Goal: Find specific page/section: Find specific page/section

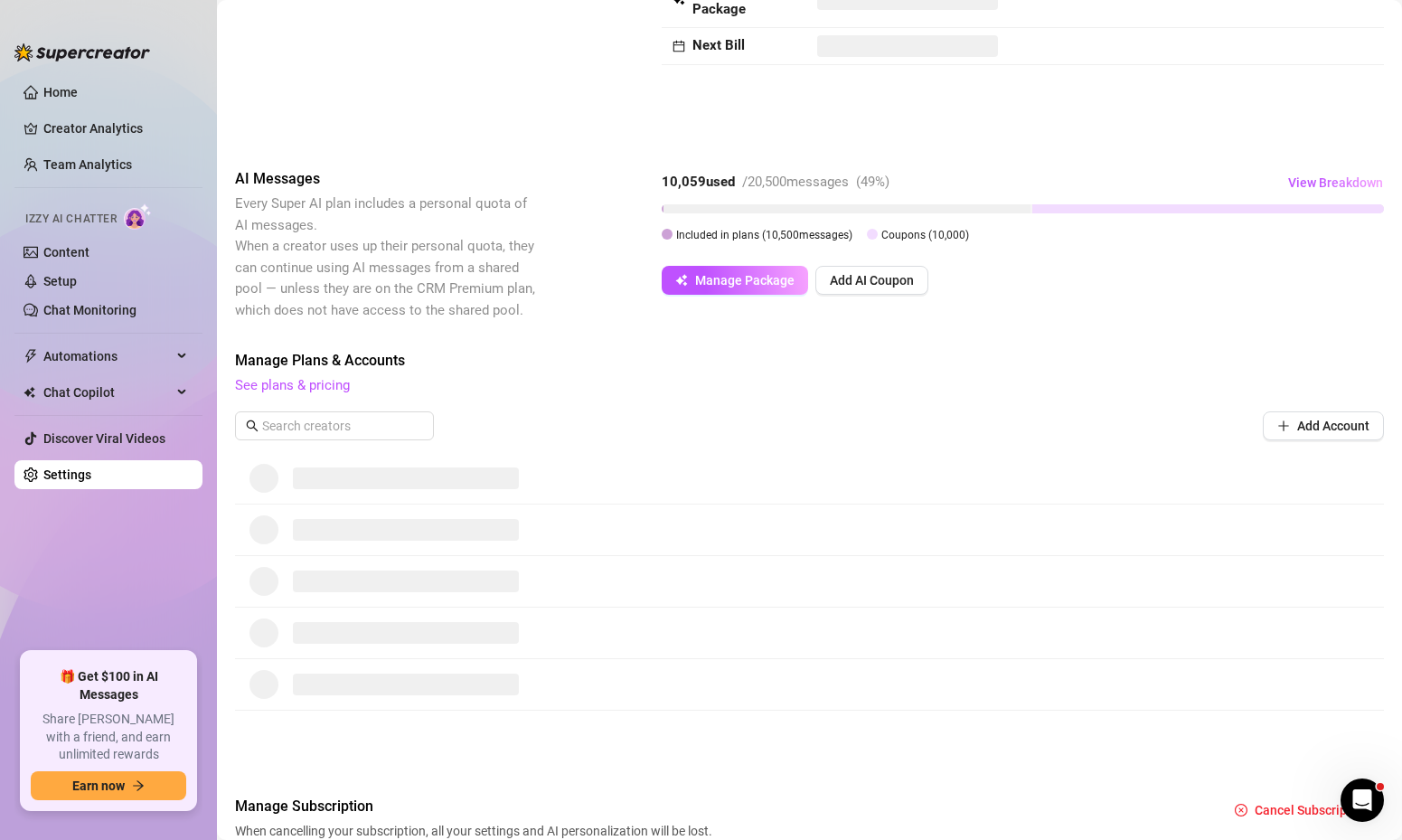
scroll to position [266, 0]
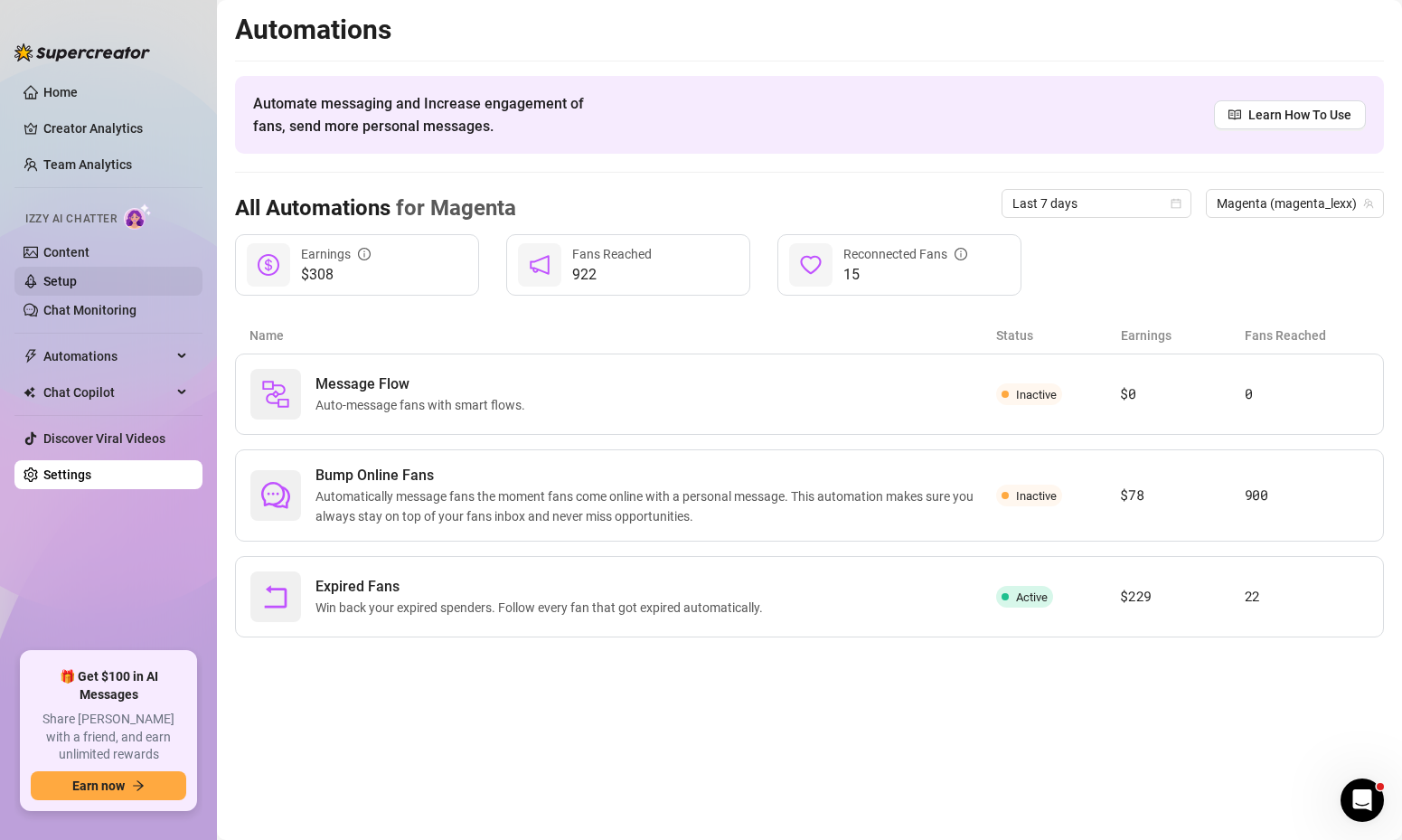
click at [77, 277] on link "Setup" at bounding box center [59, 281] width 34 height 15
